Goal: Information Seeking & Learning: Learn about a topic

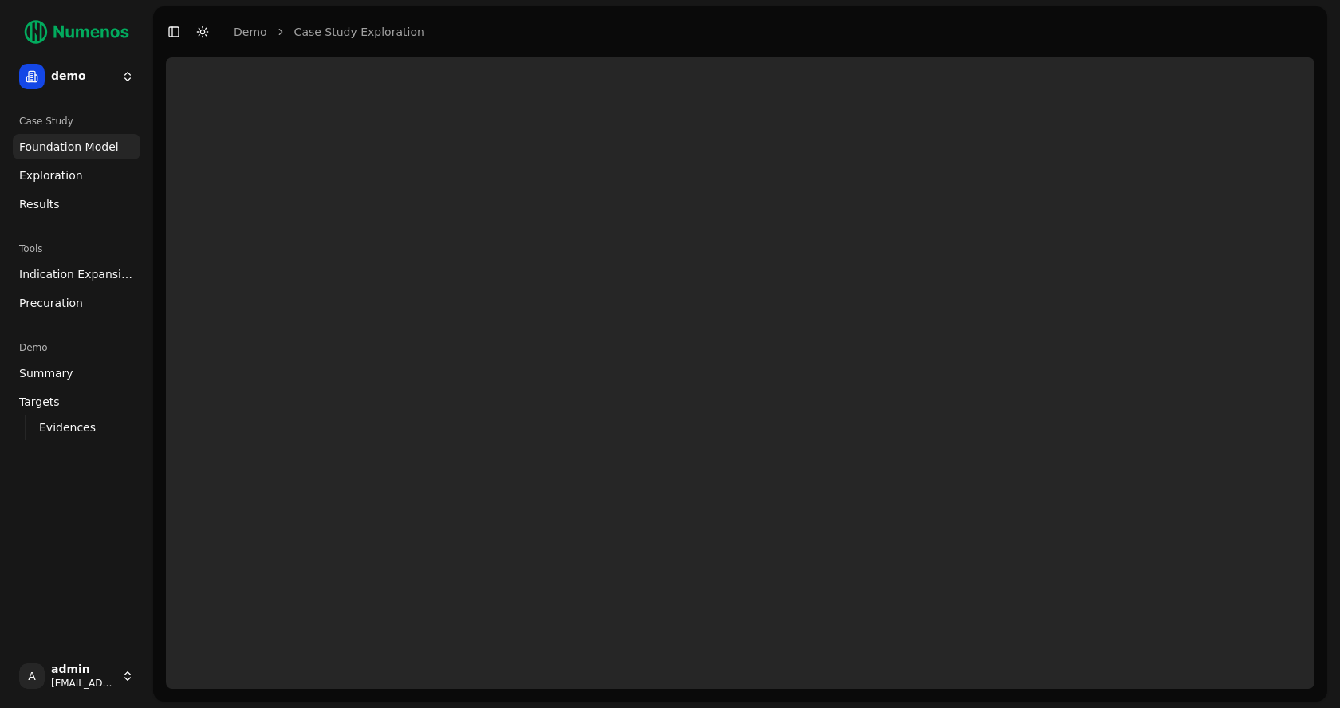
click at [57, 180] on span "Exploration" at bounding box center [51, 176] width 64 height 16
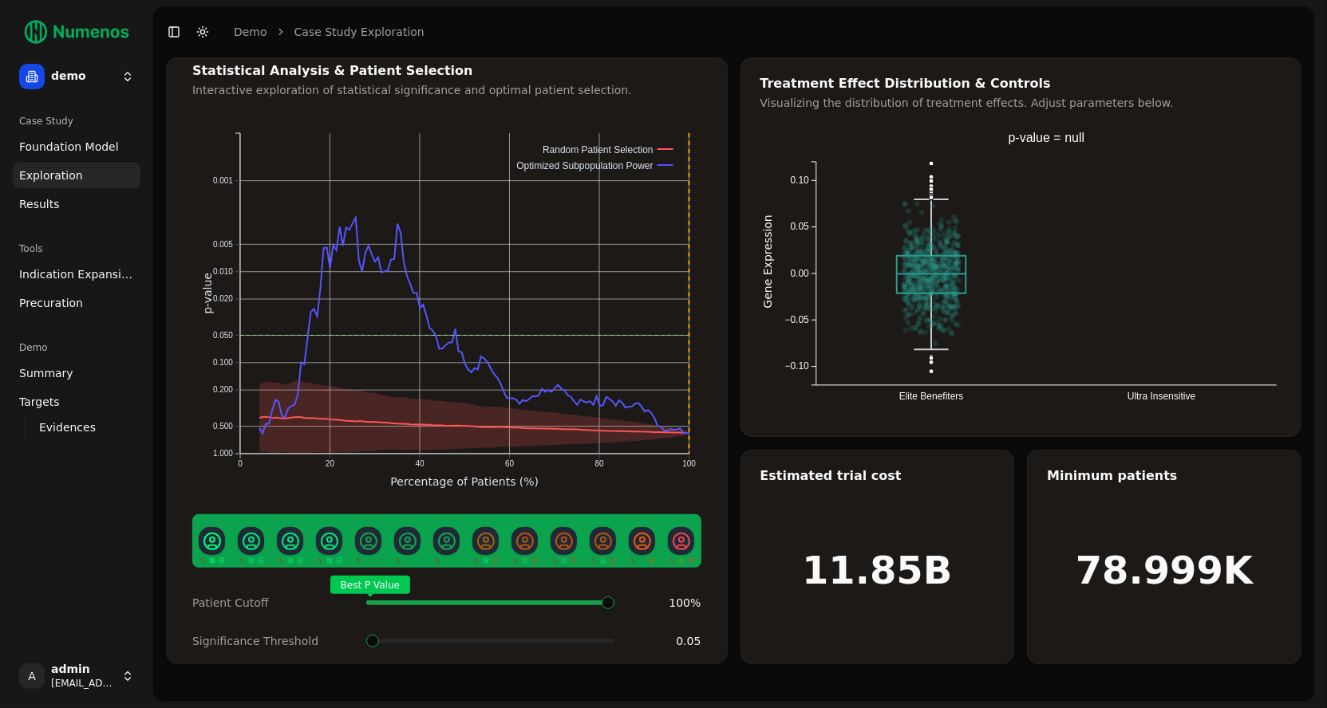
click at [81, 142] on span "Foundation Model" at bounding box center [69, 147] width 100 height 16
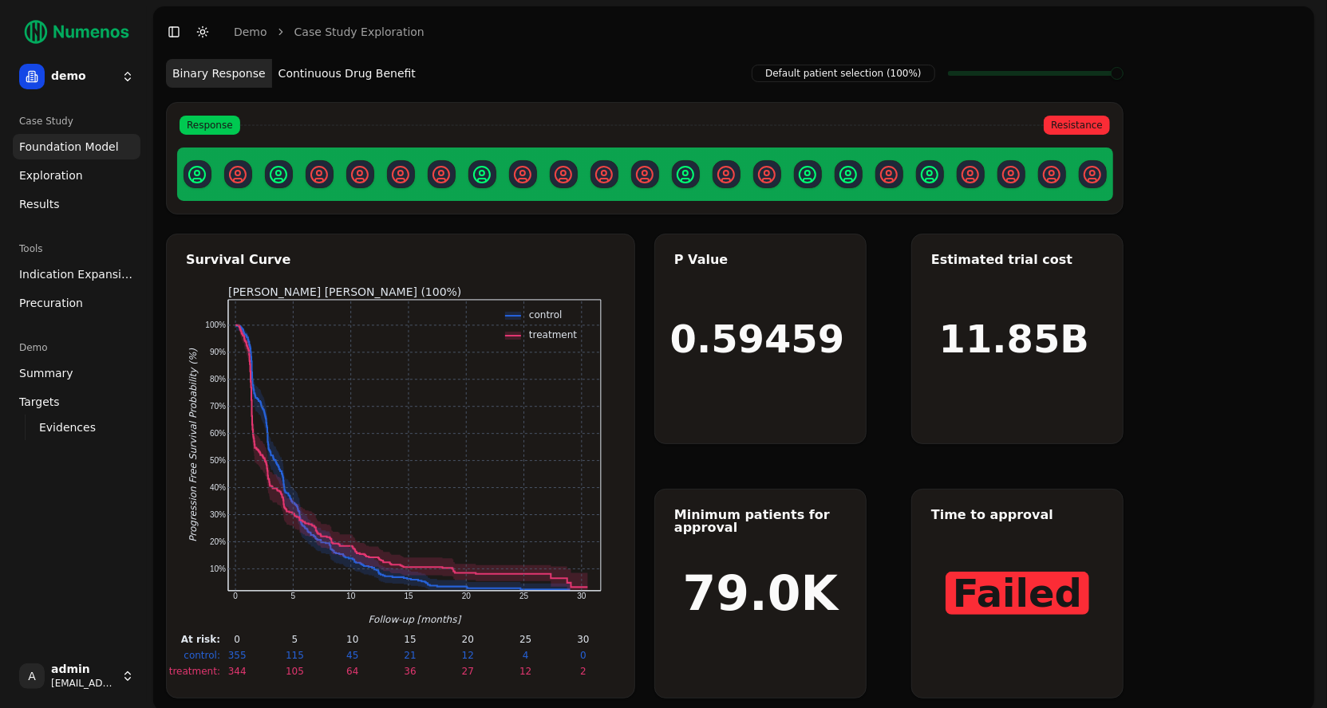
scroll to position [25, 0]
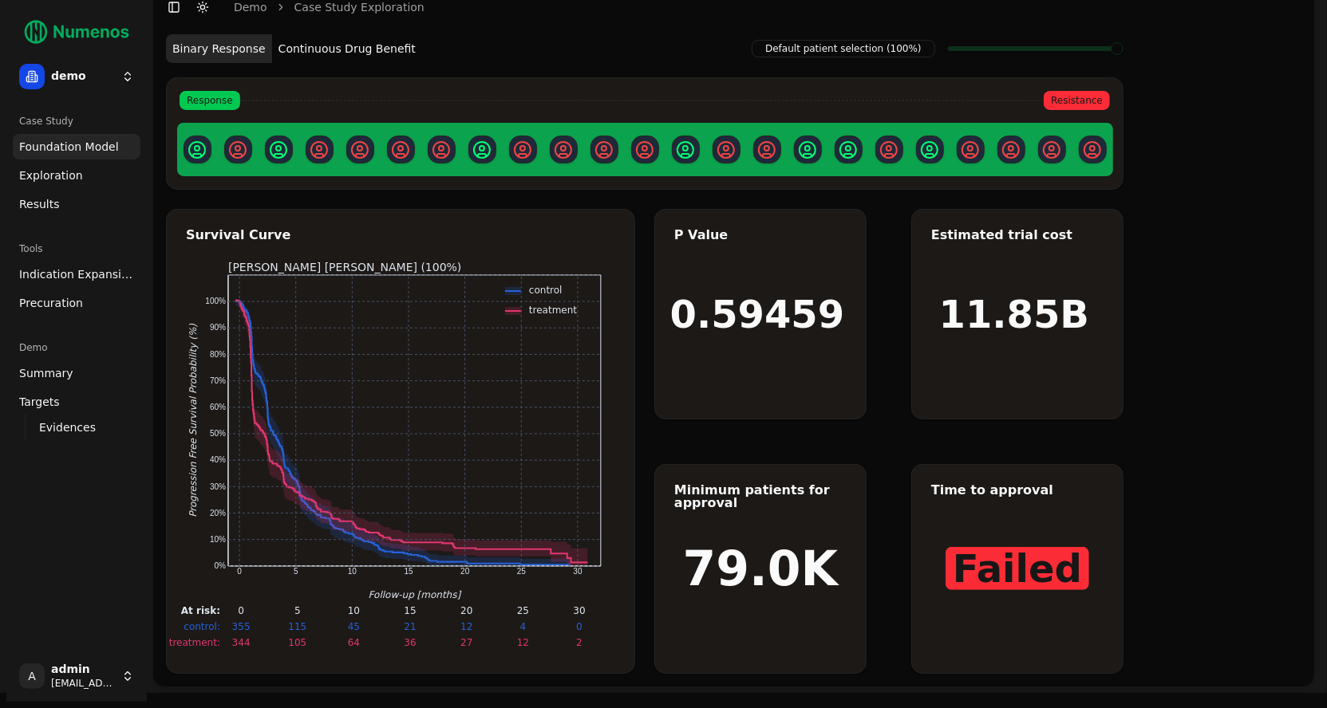
click at [85, 176] on link "Exploration" at bounding box center [77, 176] width 128 height 26
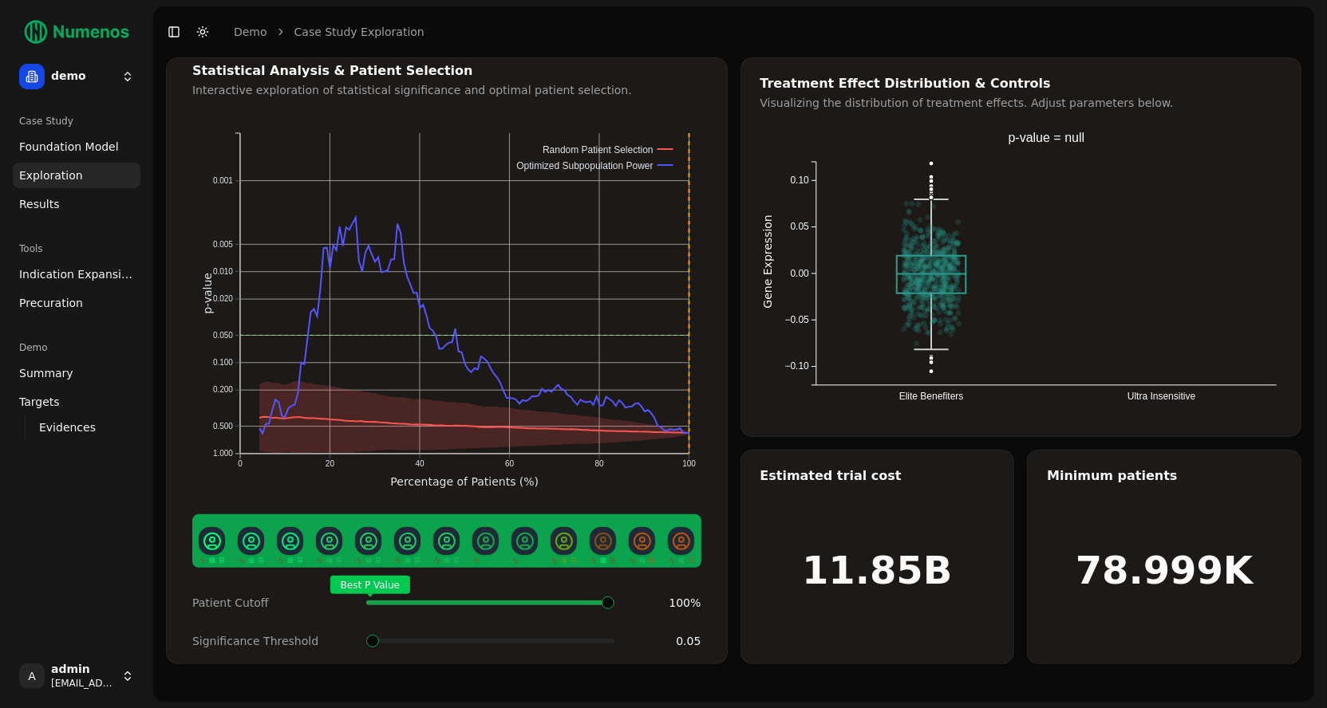
click at [614, 587] on div "Best P Value" at bounding box center [490, 603] width 248 height 32
click at [83, 148] on span "Foundation Model" at bounding box center [69, 147] width 100 height 16
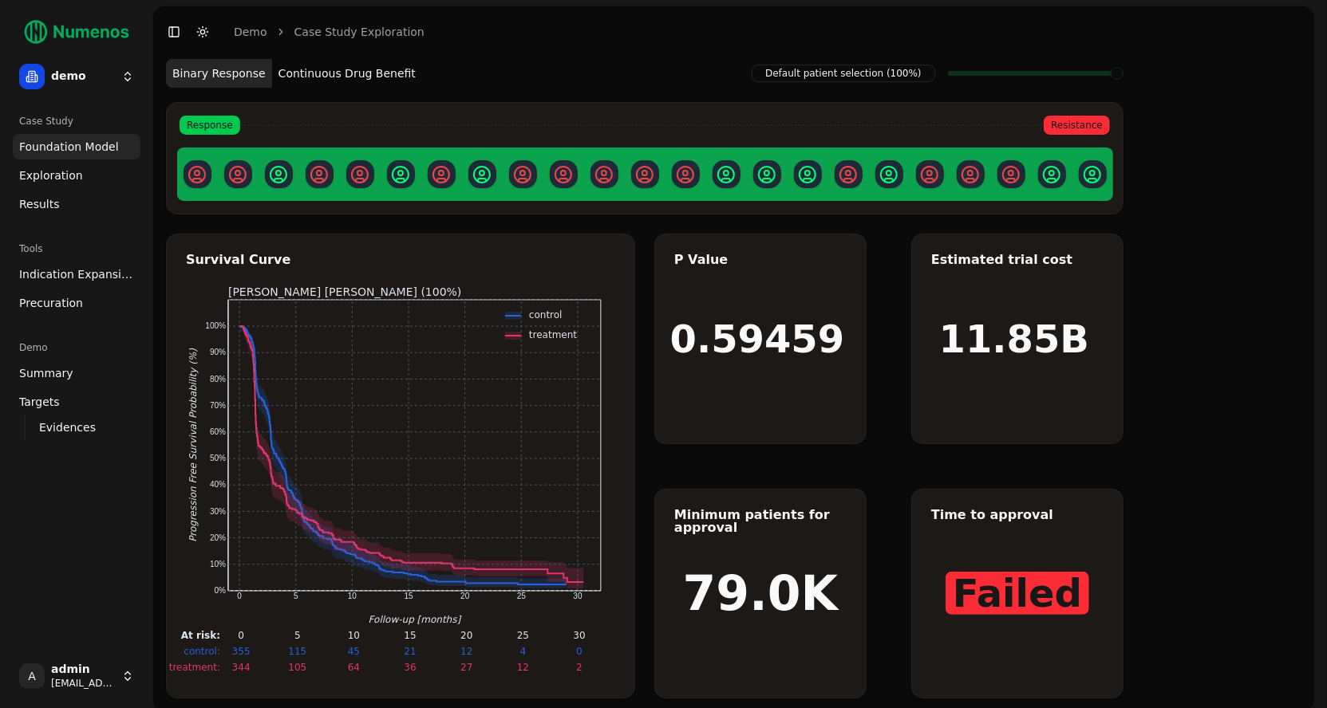
click at [535, 102] on div "Response Resistance" at bounding box center [644, 158] width 957 height 112
click at [349, 74] on button "Continuous Drug Benefit" at bounding box center [347, 73] width 150 height 29
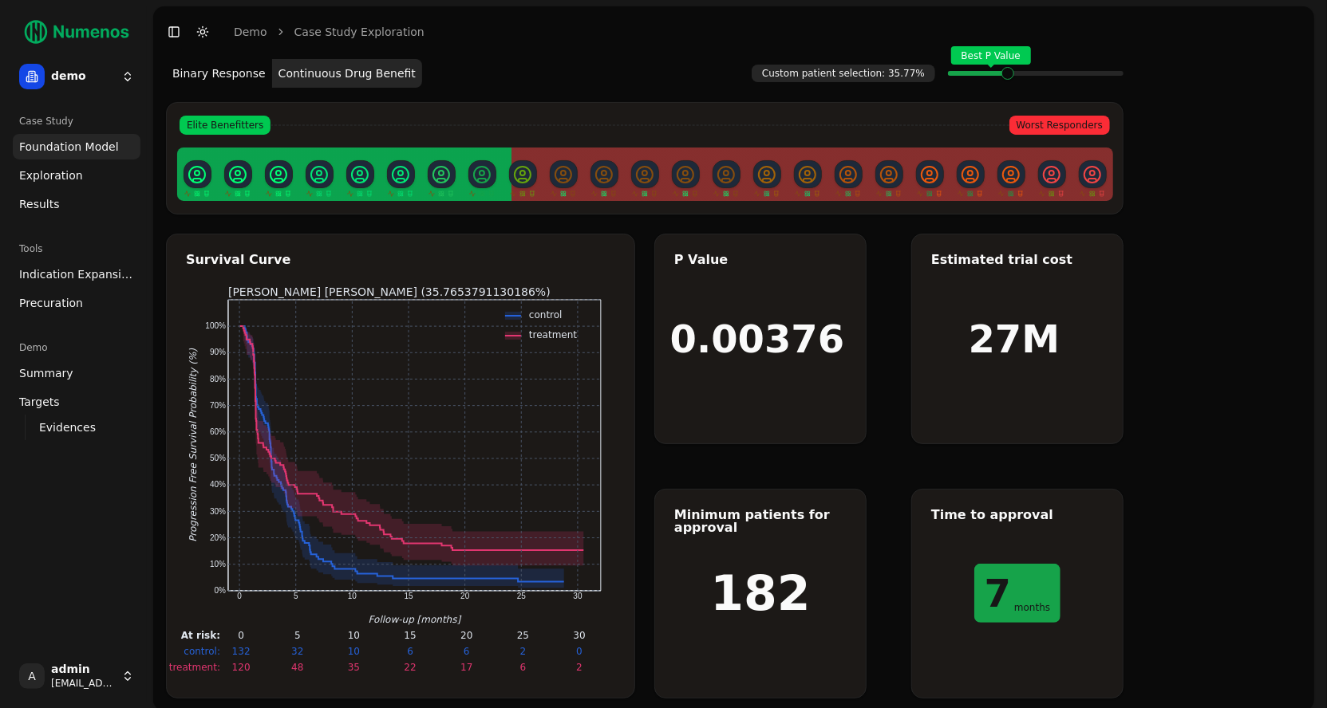
click at [57, 173] on span "Exploration" at bounding box center [51, 176] width 64 height 16
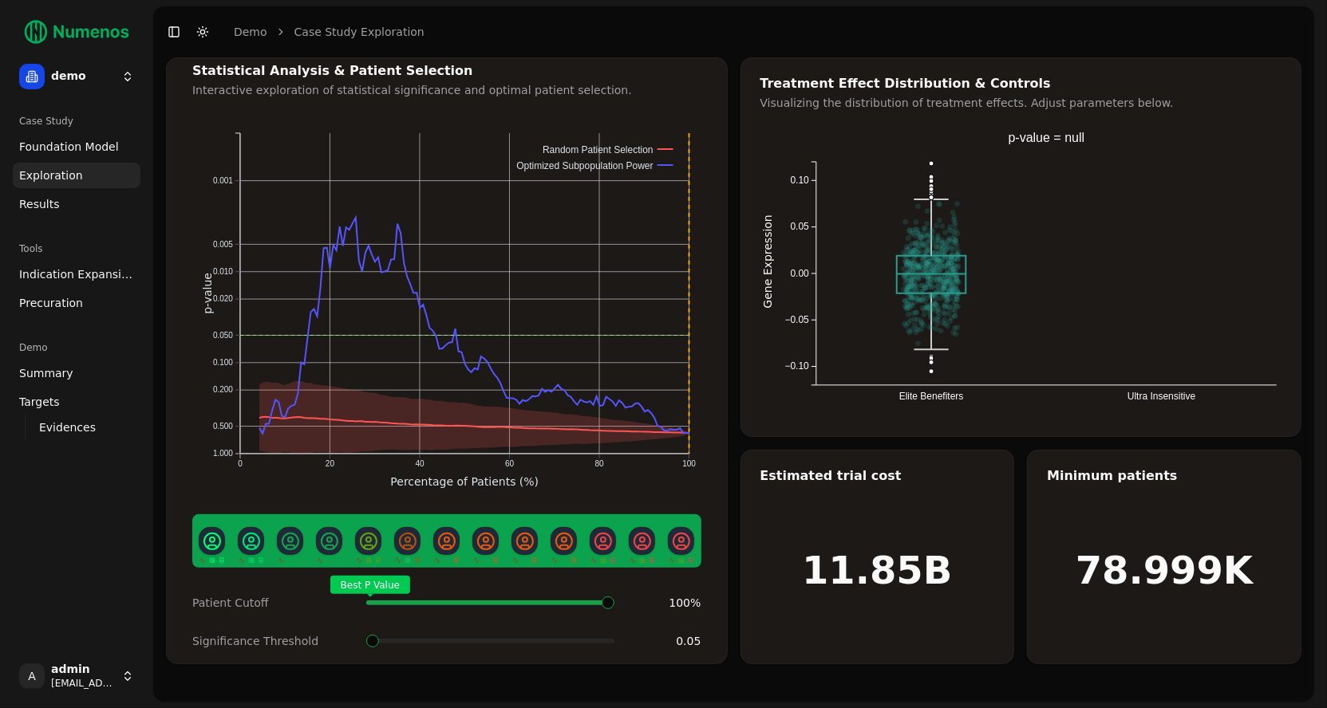
click at [874, 426] on div "Treatment Effect Distribution & Controls Visualizing the distribution of treatm…" at bounding box center [1021, 247] width 562 height 380
click at [56, 279] on span "Indication Expansion" at bounding box center [76, 274] width 115 height 16
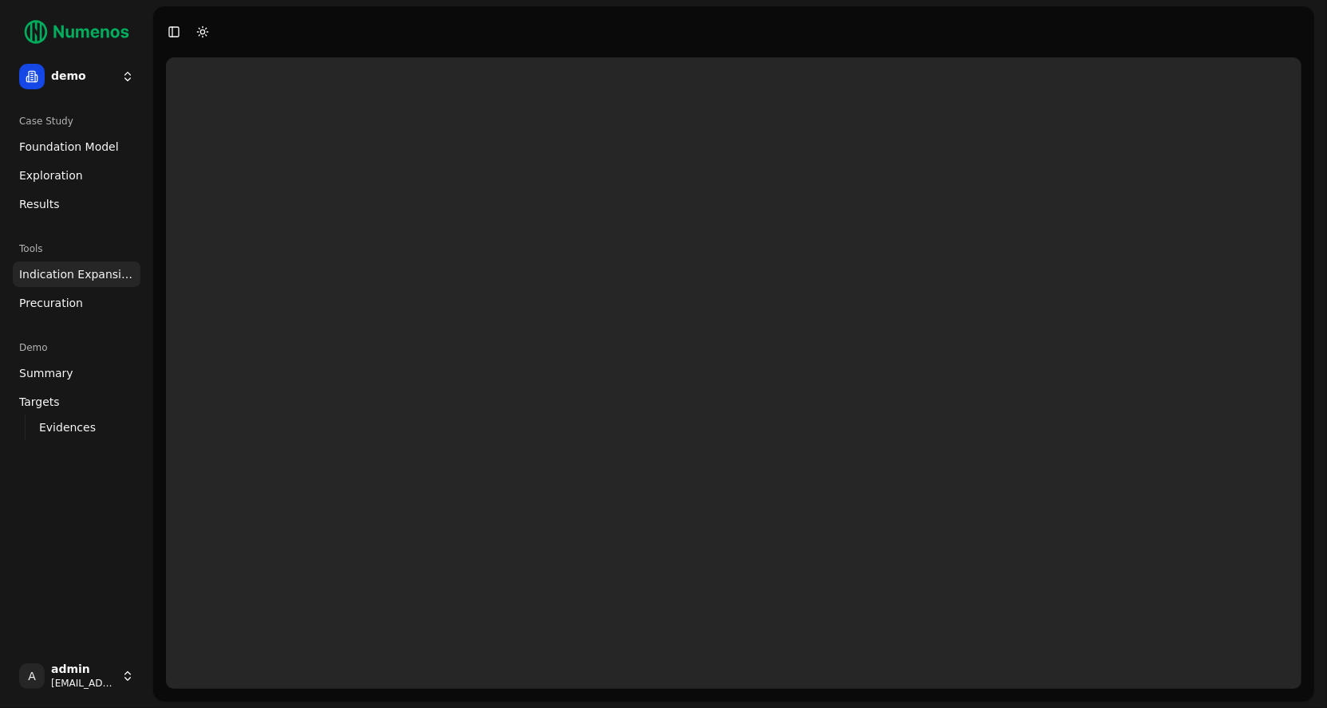
click at [592, 388] on div at bounding box center [733, 373] width 1135 height 632
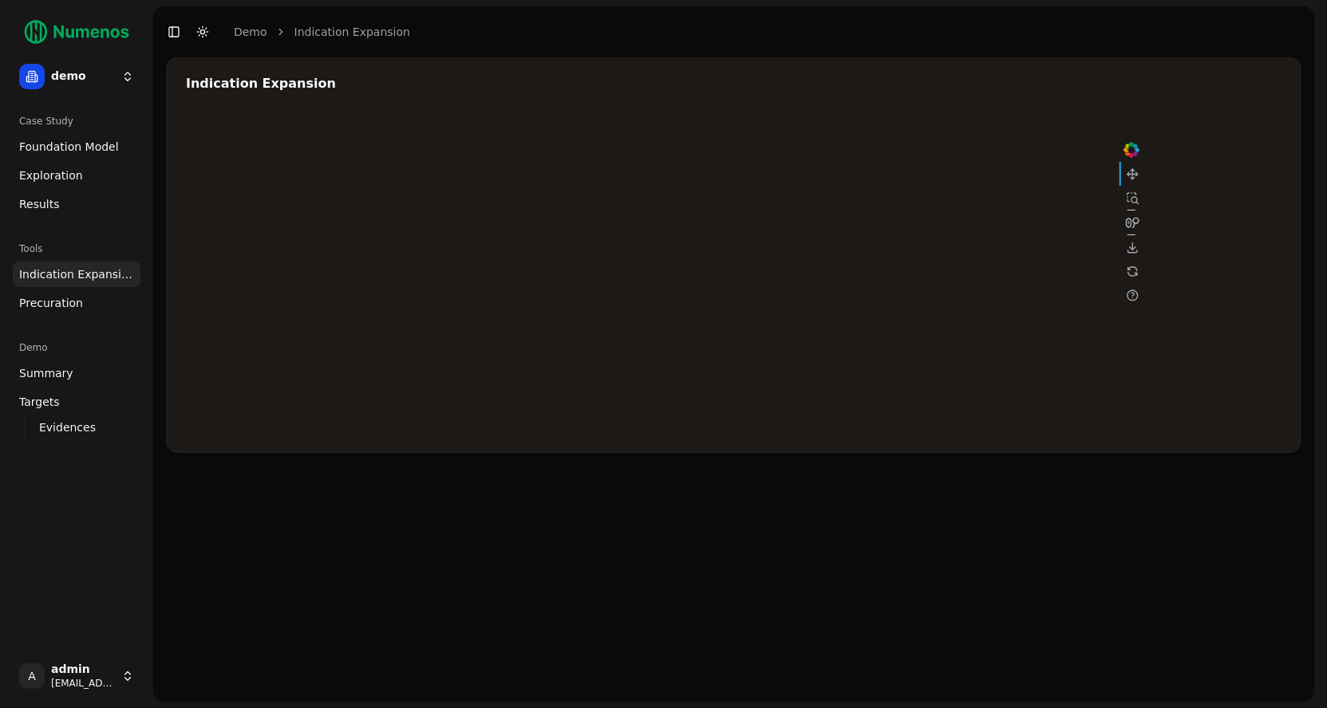
click at [860, 301] on div at bounding box center [664, 273] width 957 height 319
click at [856, 265] on div at bounding box center [664, 273] width 957 height 319
click at [857, 231] on div at bounding box center [664, 273] width 957 height 319
